Goal: Use online tool/utility: Utilize a website feature to perform a specific function

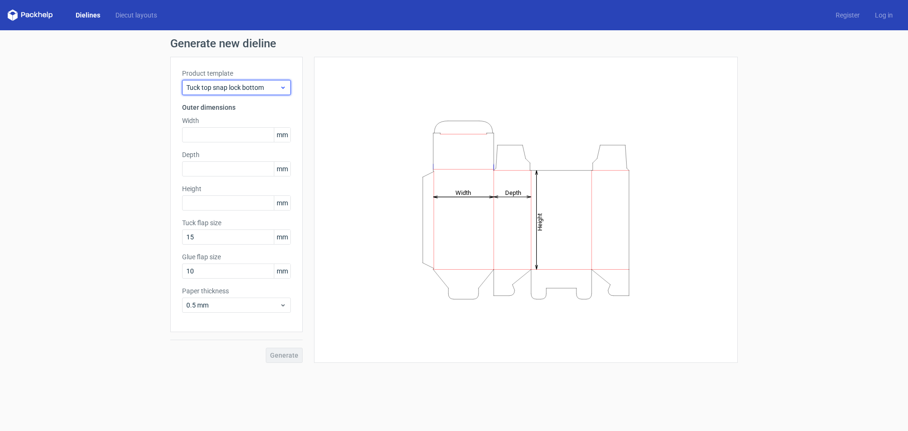
click at [244, 91] on span "Tuck top snap lock bottom" at bounding box center [232, 87] width 93 height 9
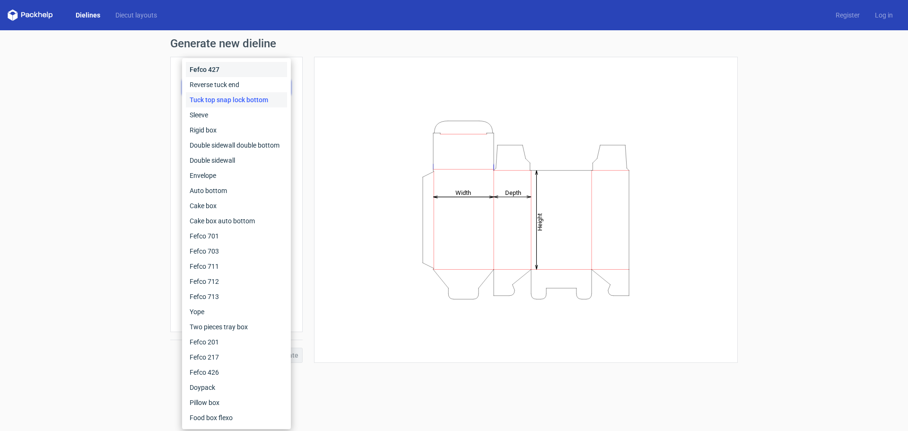
click at [219, 64] on div "Fefco 427" at bounding box center [236, 69] width 101 height 15
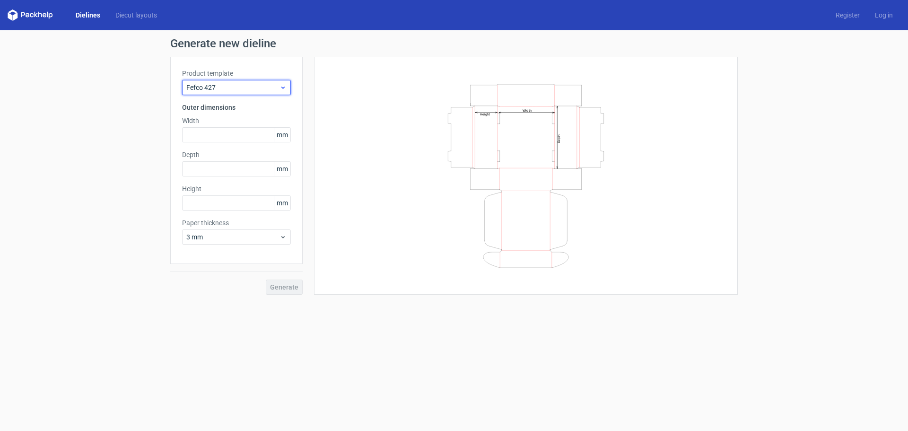
click at [232, 86] on span "Fefco 427" at bounding box center [232, 87] width 93 height 9
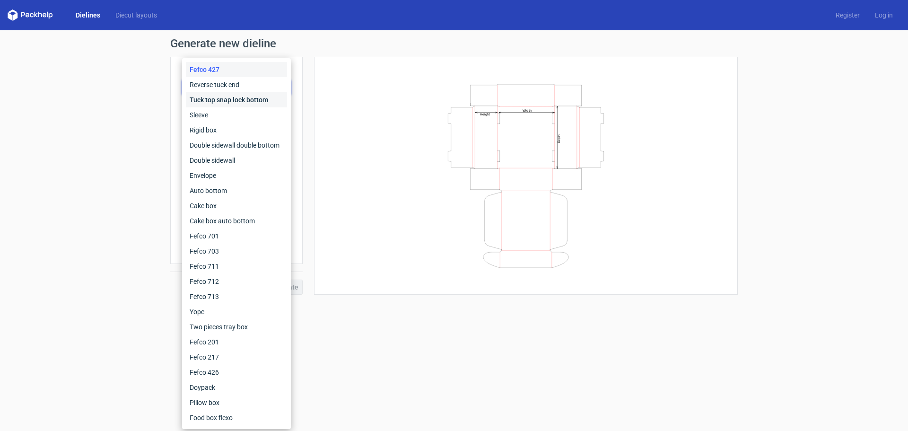
click at [231, 101] on div "Tuck top snap lock bottom" at bounding box center [236, 99] width 101 height 15
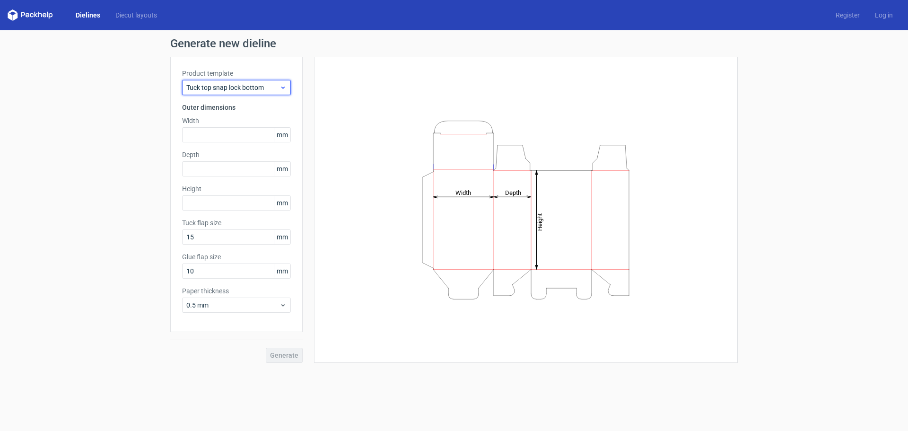
click at [231, 87] on span "Tuck top snap lock bottom" at bounding box center [232, 87] width 93 height 9
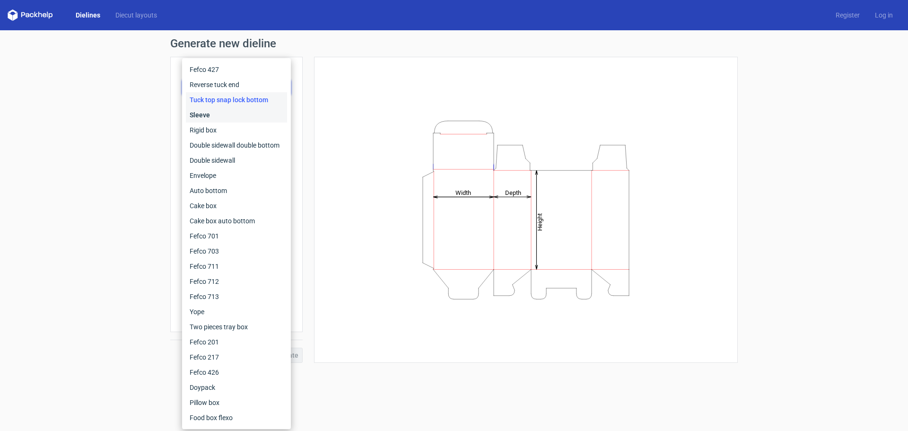
click at [228, 109] on div "Sleeve" at bounding box center [236, 114] width 101 height 15
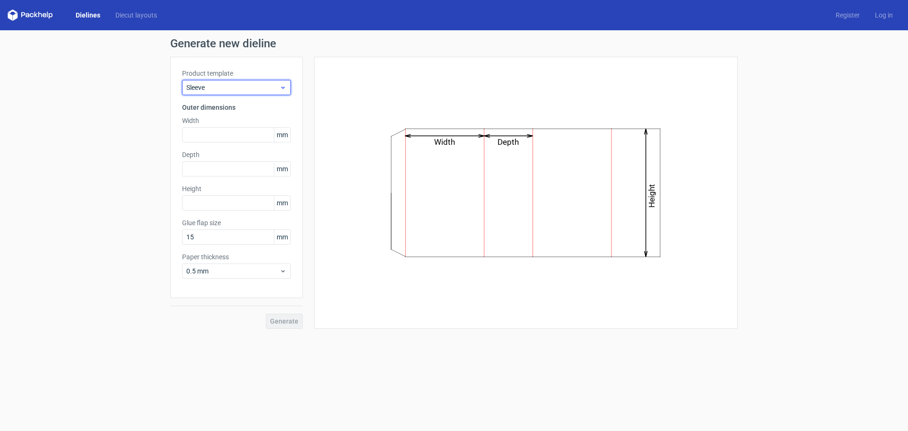
click at [230, 85] on span "Sleeve" at bounding box center [232, 87] width 93 height 9
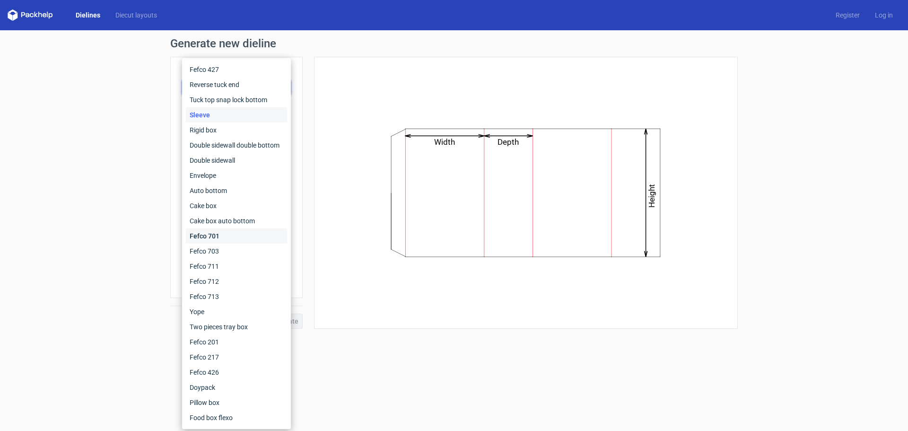
click at [239, 230] on div "Fefco 701" at bounding box center [236, 235] width 101 height 15
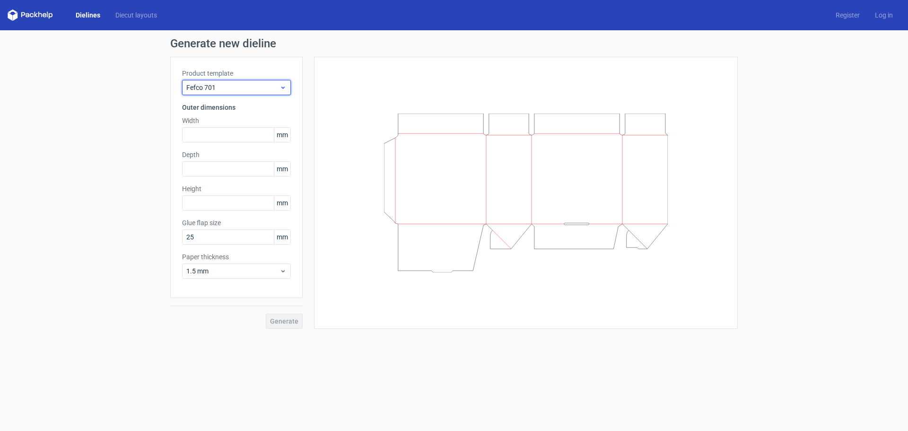
click at [220, 89] on span "Fefco 701" at bounding box center [232, 87] width 93 height 9
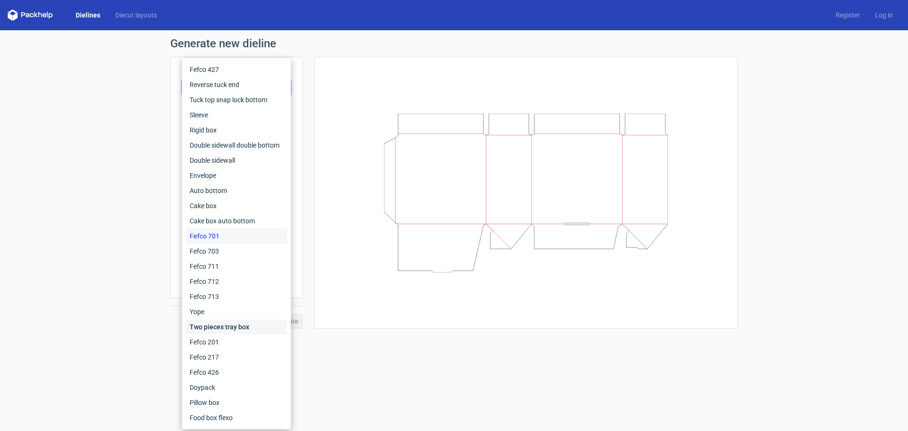
click at [252, 328] on div "Two pieces tray box" at bounding box center [236, 326] width 101 height 15
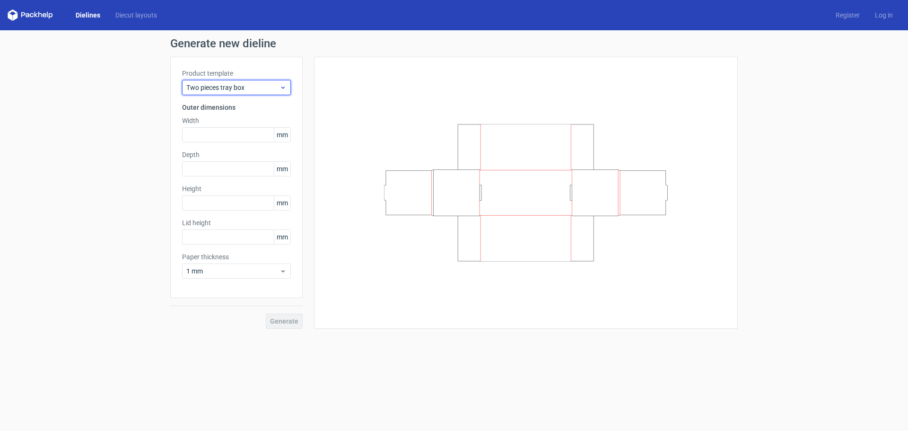
click at [255, 88] on span "Two pieces tray box" at bounding box center [232, 87] width 93 height 9
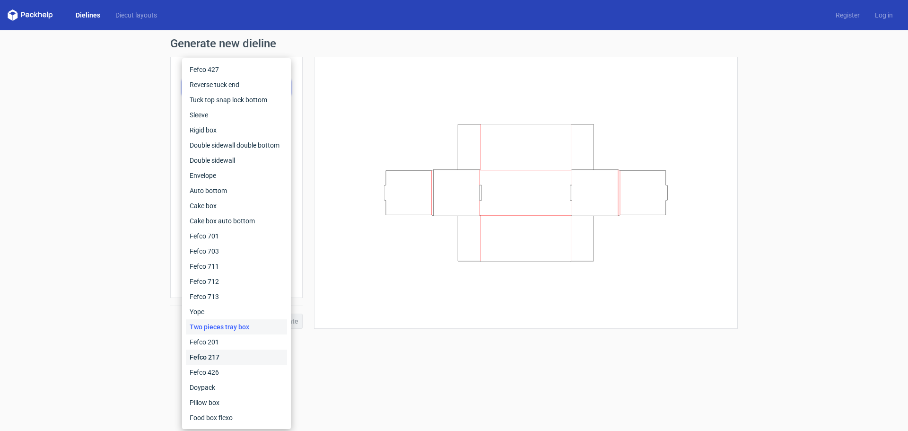
click at [234, 355] on div "Fefco 217" at bounding box center [236, 356] width 101 height 15
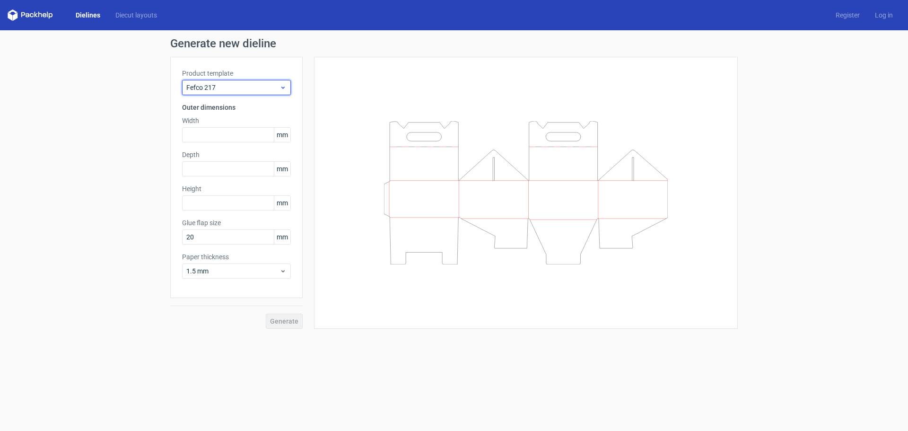
click at [231, 80] on div "Fefco 217" at bounding box center [236, 87] width 109 height 15
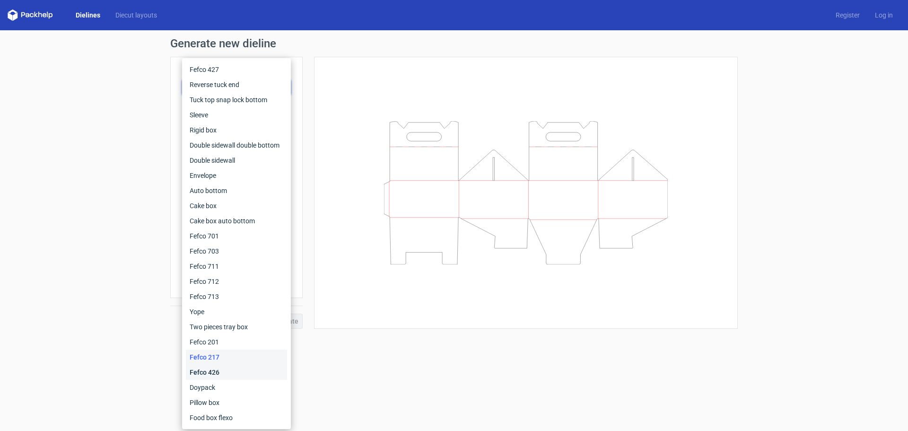
click at [230, 366] on div "Fefco 426" at bounding box center [236, 372] width 101 height 15
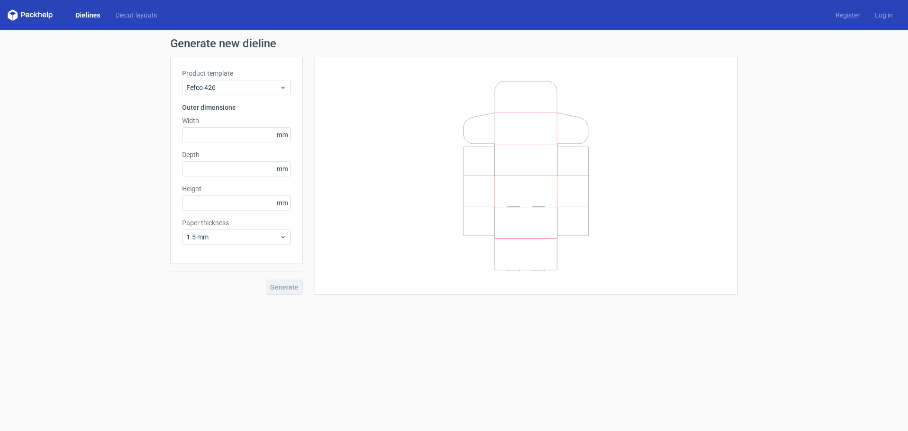
click at [278, 78] on label "Product template" at bounding box center [236, 73] width 109 height 9
click at [278, 86] on span "Fefco 426" at bounding box center [232, 87] width 93 height 9
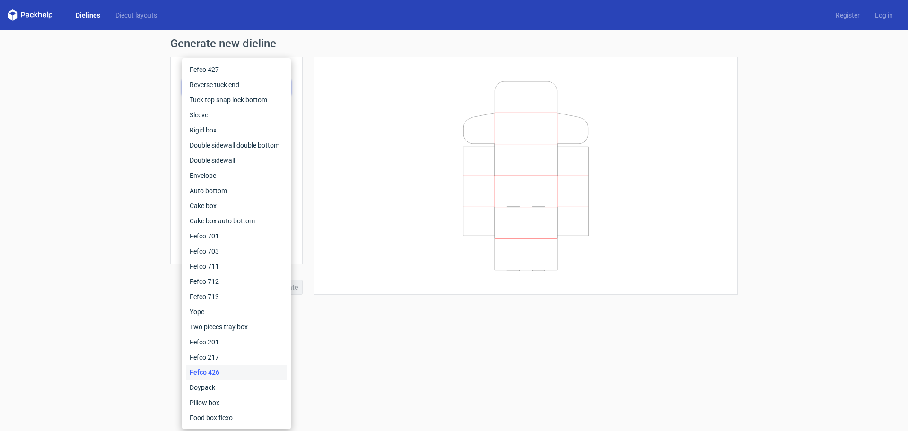
click at [90, 16] on link "Dielines" at bounding box center [88, 14] width 40 height 9
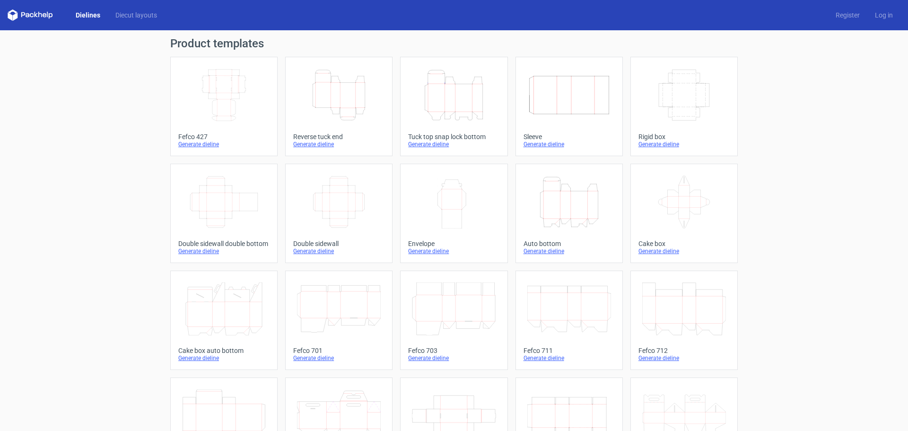
click at [333, 116] on icon "Height Depth Width" at bounding box center [339, 95] width 84 height 53
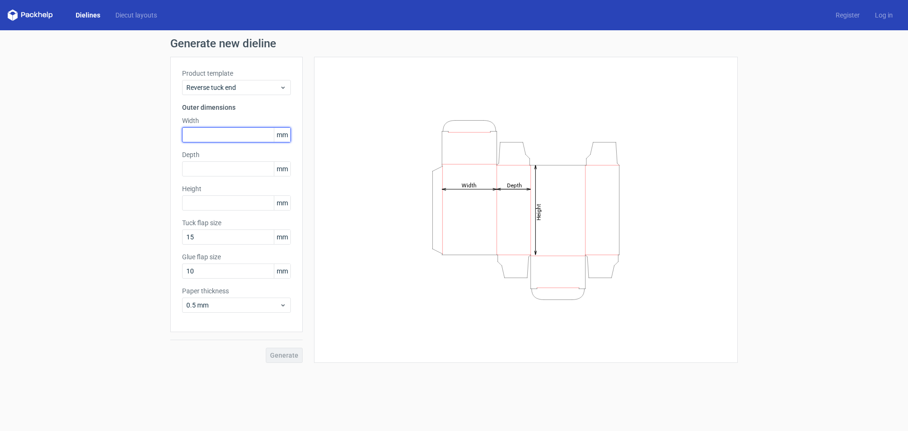
click at [217, 135] on input "text" at bounding box center [236, 134] width 109 height 15
type input "40"
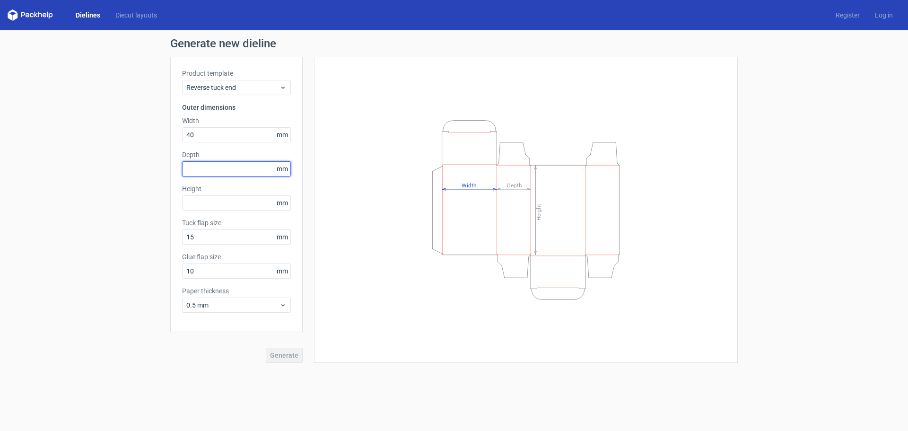
click at [218, 168] on input "text" at bounding box center [236, 168] width 109 height 15
type input "85"
click at [219, 200] on input "text" at bounding box center [236, 202] width 109 height 15
type input "112"
click at [222, 230] on input "15" at bounding box center [236, 236] width 109 height 15
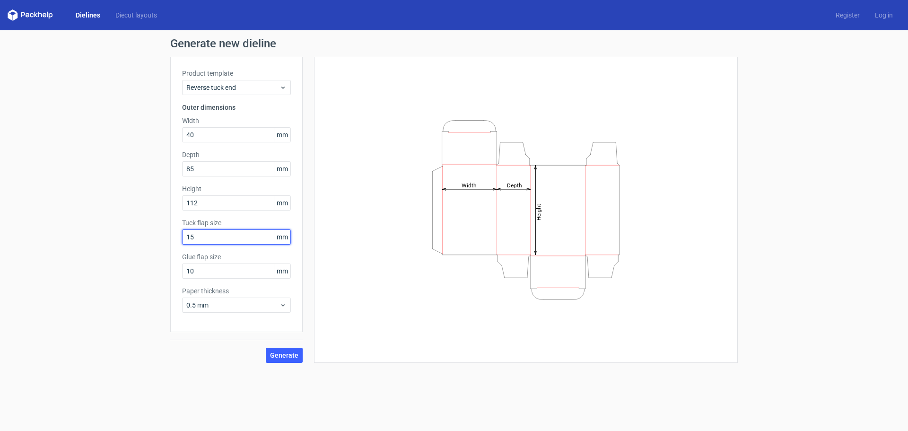
click at [222, 230] on input "15" at bounding box center [236, 236] width 109 height 15
type input "8"
click at [211, 270] on input "10" at bounding box center [236, 270] width 109 height 15
type input "6"
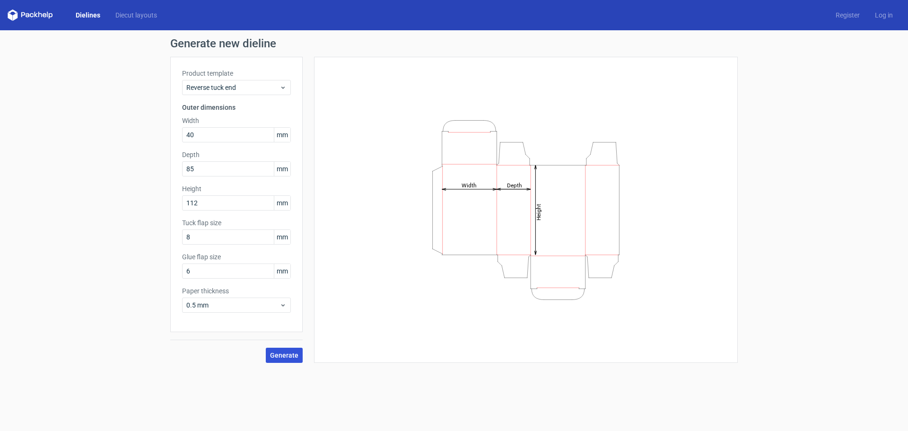
click at [284, 354] on span "Generate" at bounding box center [284, 355] width 28 height 7
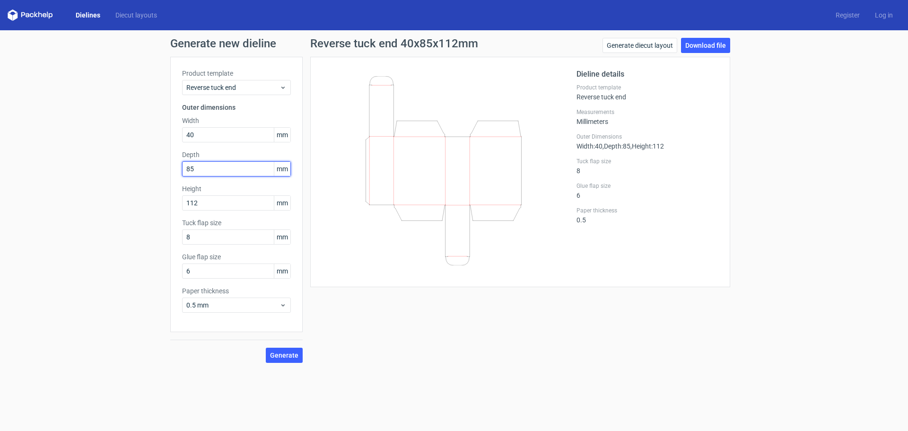
click at [190, 166] on input "85" at bounding box center [236, 168] width 109 height 15
drag, startPoint x: 200, startPoint y: 165, endPoint x: 183, endPoint y: 165, distance: 17.0
click at [183, 165] on input "85" at bounding box center [236, 168] width 109 height 15
type input "8"
click at [287, 359] on div "Generate" at bounding box center [236, 347] width 132 height 31
